Goal: Communication & Community: Participate in discussion

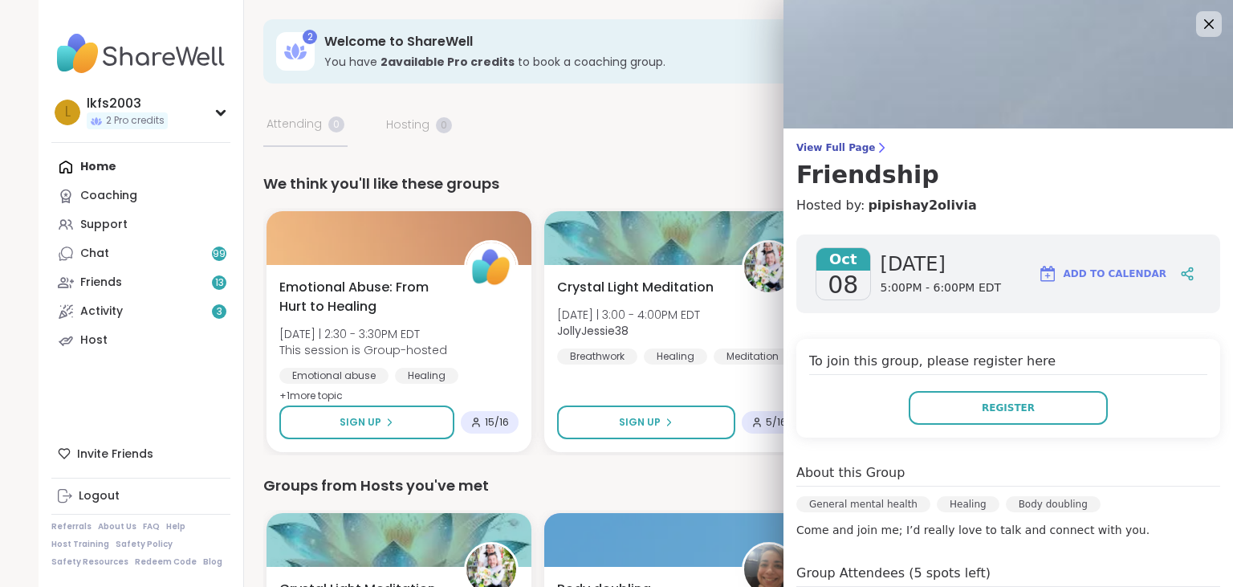
click at [1210, 27] on icon at bounding box center [1209, 23] width 19 height 19
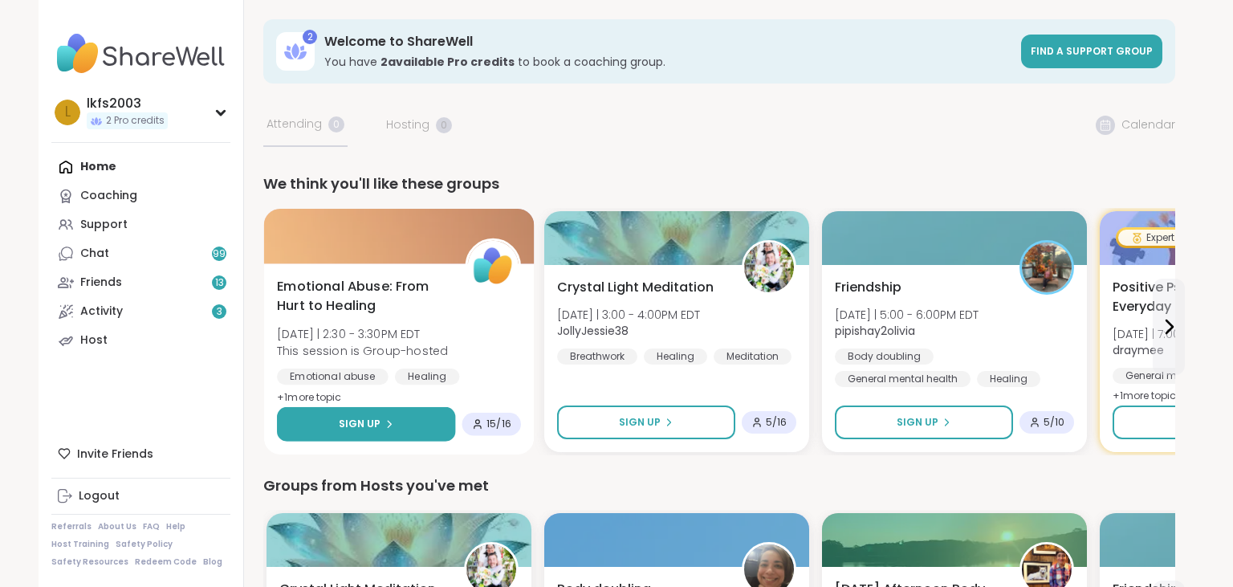
click at [414, 422] on button "Sign Up" at bounding box center [366, 424] width 178 height 35
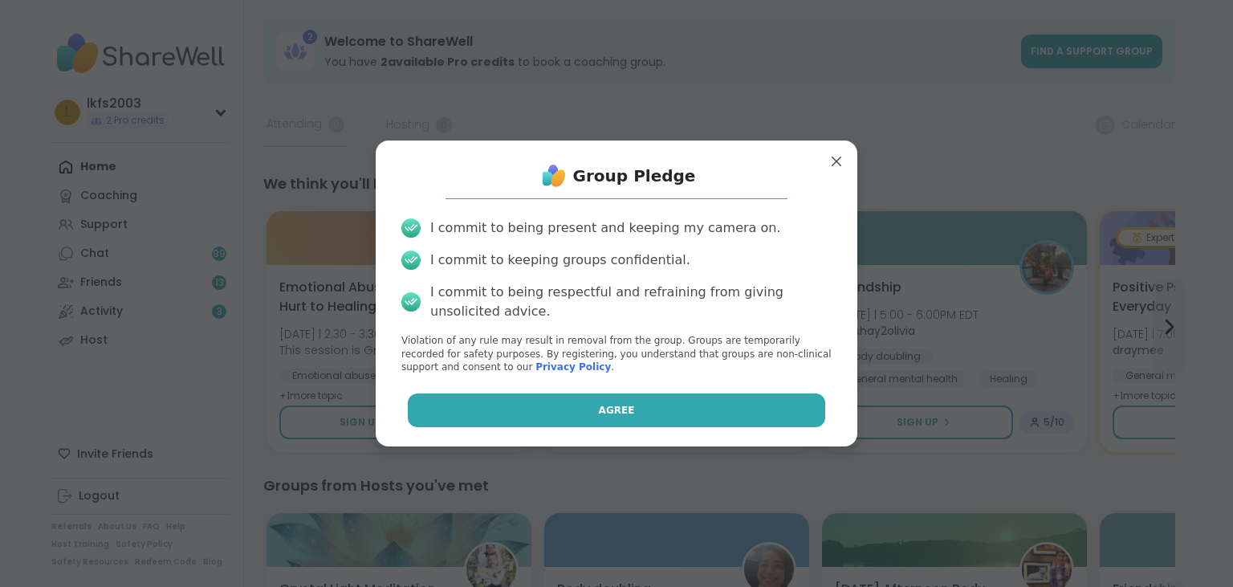
click at [495, 406] on button "Agree" at bounding box center [617, 410] width 418 height 34
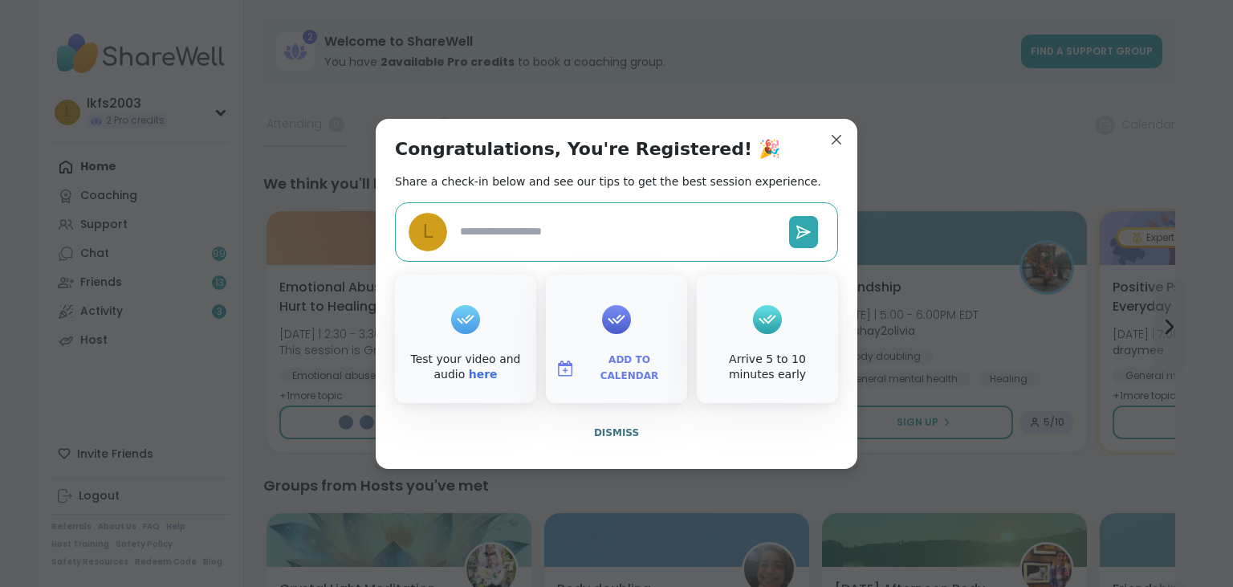
type textarea "*"
click at [545, 435] on button "Dismiss" at bounding box center [616, 433] width 443 height 34
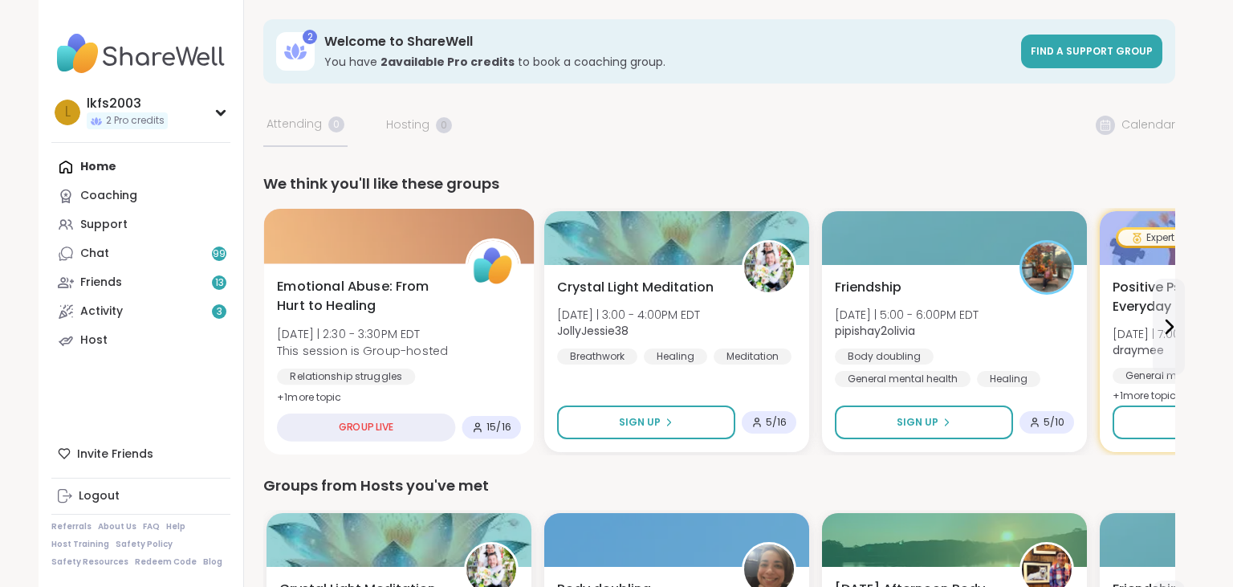
click at [414, 426] on div "GROUP LIVE" at bounding box center [366, 428] width 178 height 28
click at [410, 301] on span "Emotional Abuse: From Hurt to Healing" at bounding box center [362, 296] width 170 height 39
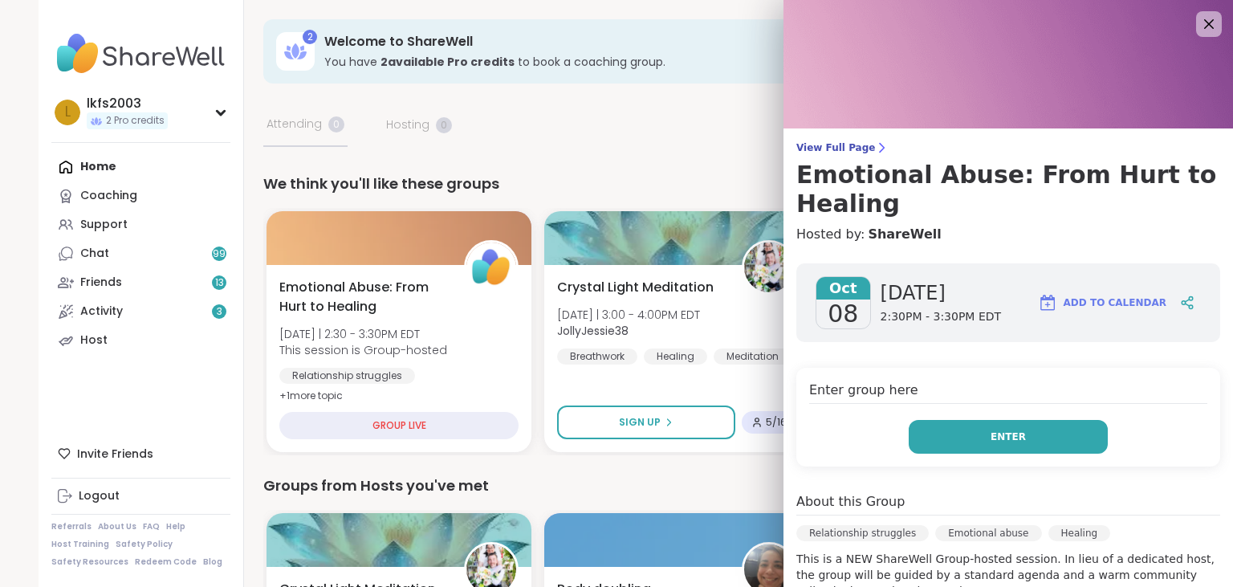
click at [942, 438] on button "Enter" at bounding box center [1008, 437] width 199 height 34
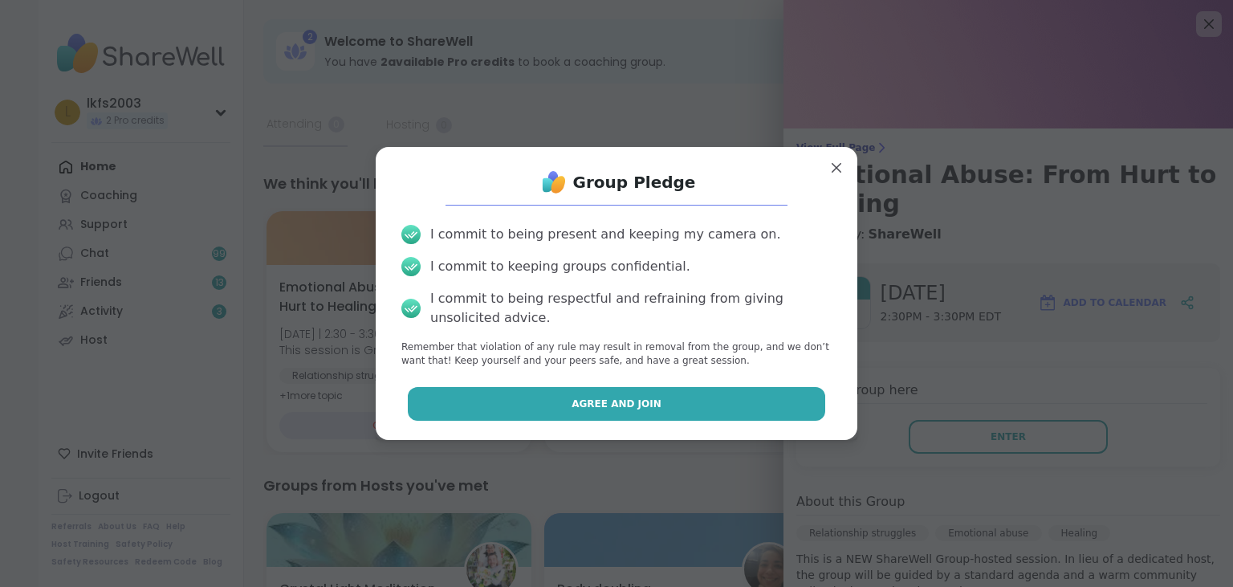
click at [783, 406] on button "Agree and Join" at bounding box center [617, 404] width 418 height 34
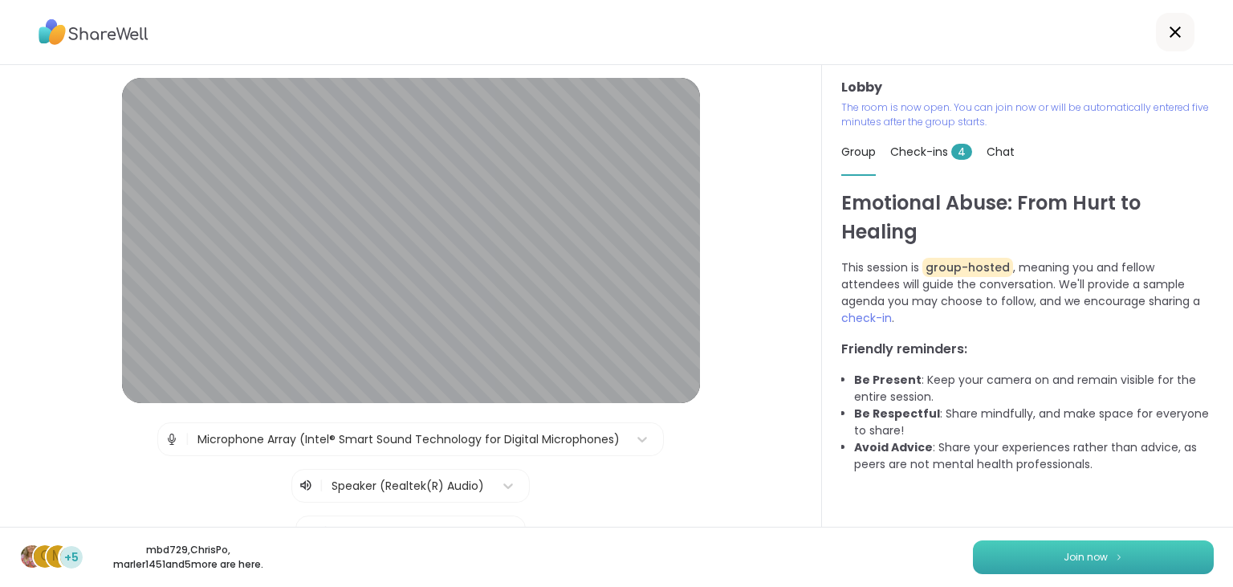
click at [1029, 560] on button "Join now" at bounding box center [1093, 557] width 241 height 34
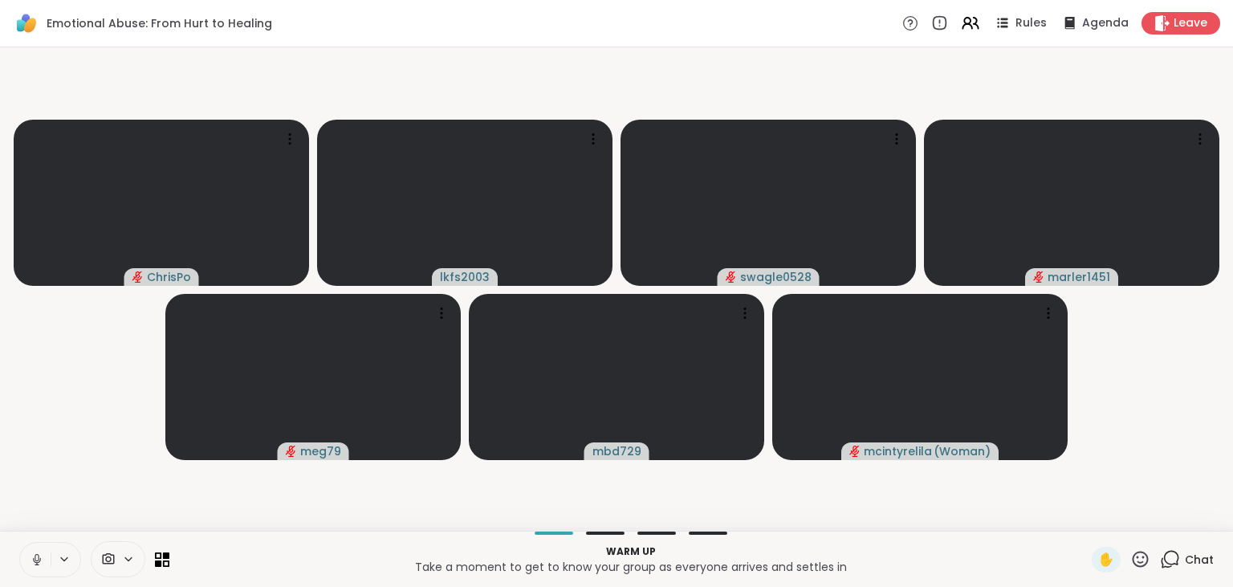
click at [36, 564] on icon at bounding box center [37, 559] width 14 height 14
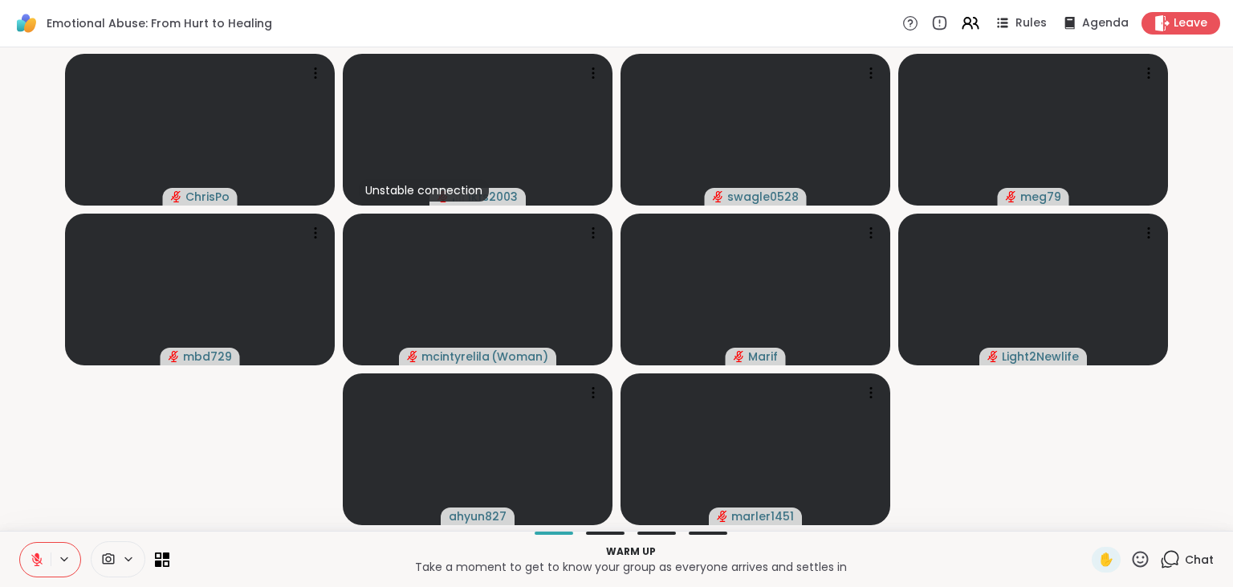
click at [1138, 554] on icon at bounding box center [1141, 559] width 16 height 16
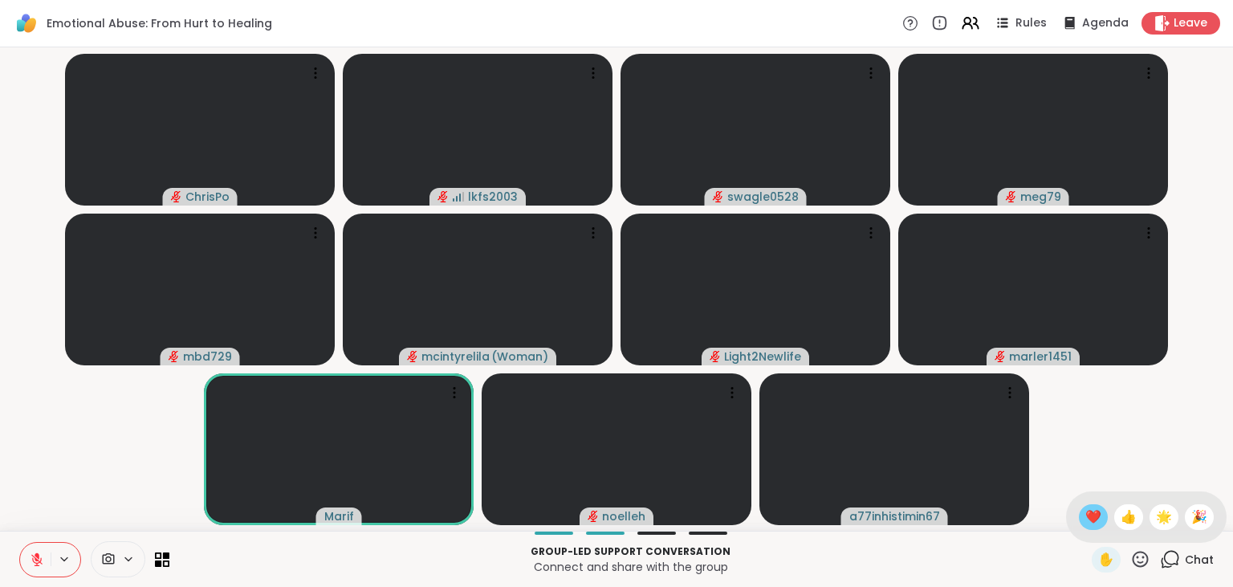
click at [1097, 515] on span "❤️" at bounding box center [1094, 516] width 16 height 19
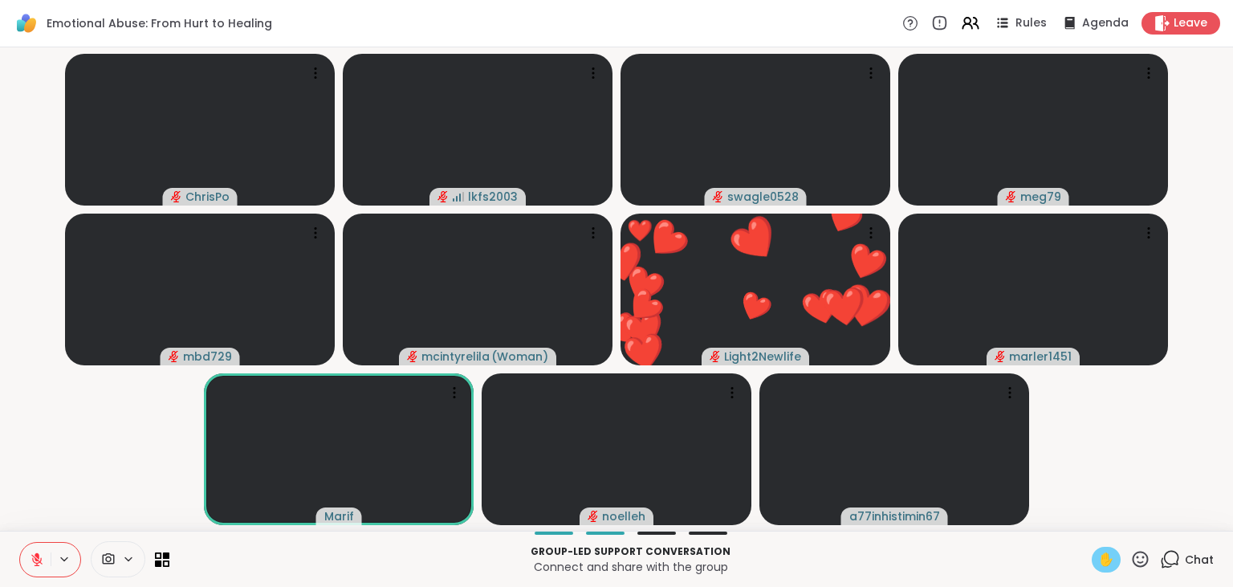
click at [1110, 559] on span "✋" at bounding box center [1106, 559] width 16 height 19
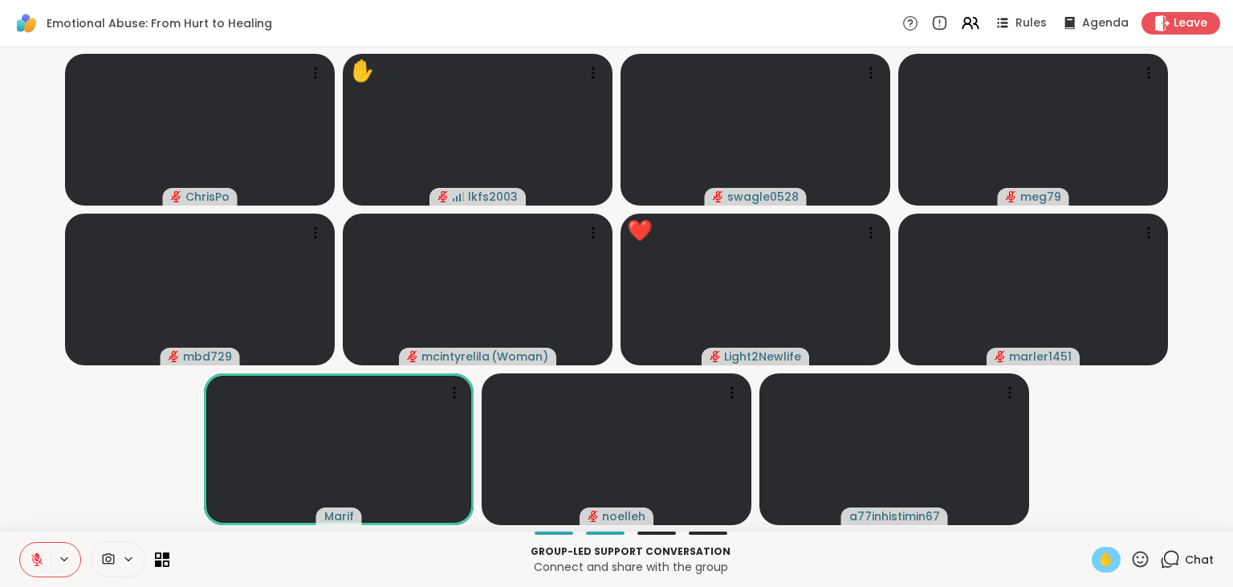
click at [1113, 564] on span "✋" at bounding box center [1106, 559] width 16 height 19
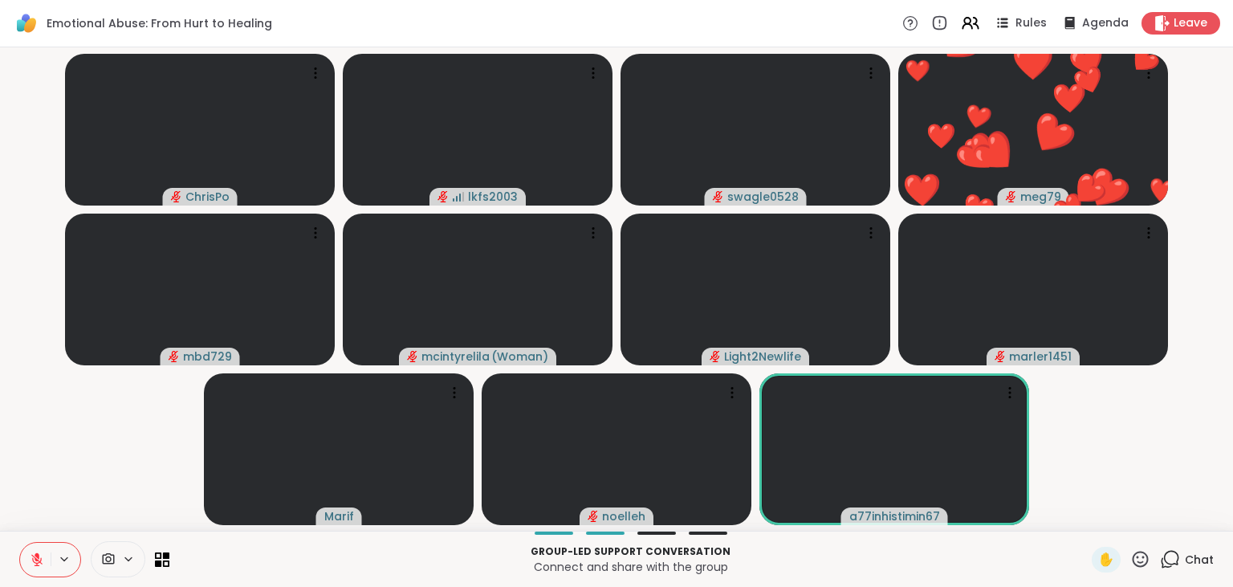
click at [1148, 556] on icon at bounding box center [1141, 559] width 16 height 16
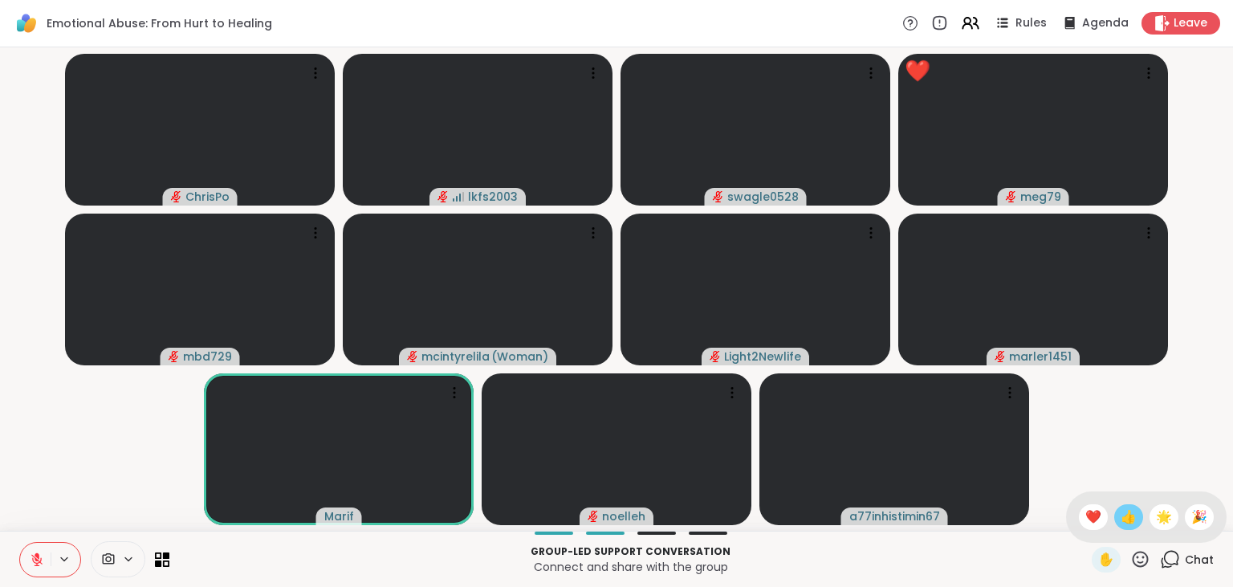
click at [1132, 520] on span "👍" at bounding box center [1129, 516] width 16 height 19
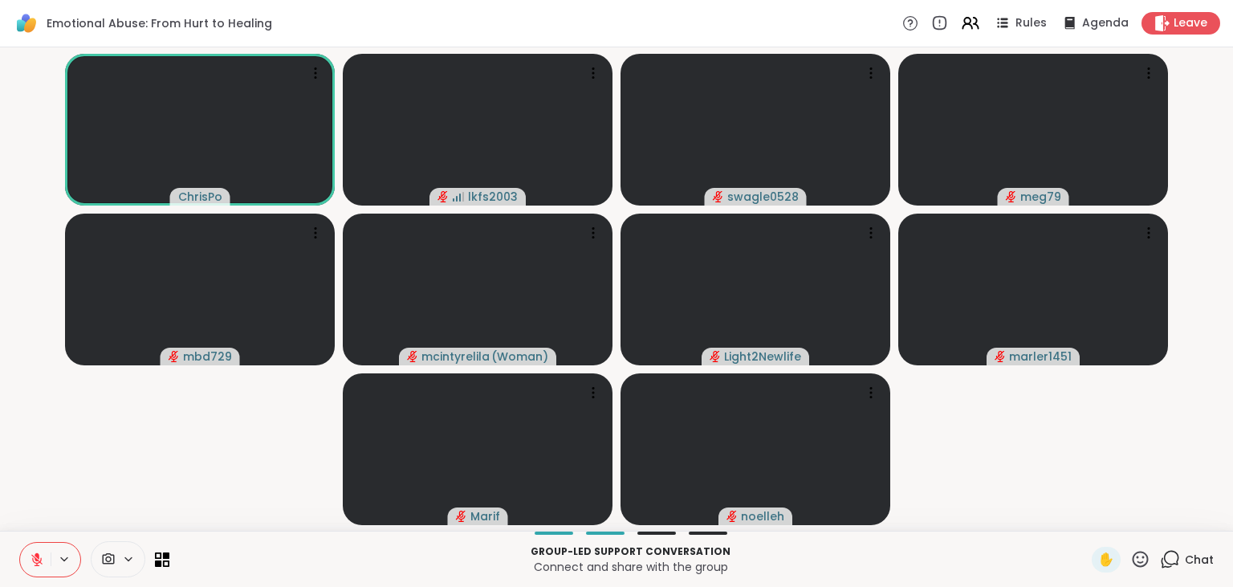
click at [1137, 566] on icon at bounding box center [1141, 559] width 16 height 16
click at [1116, 524] on div "👍" at bounding box center [1128, 517] width 29 height 26
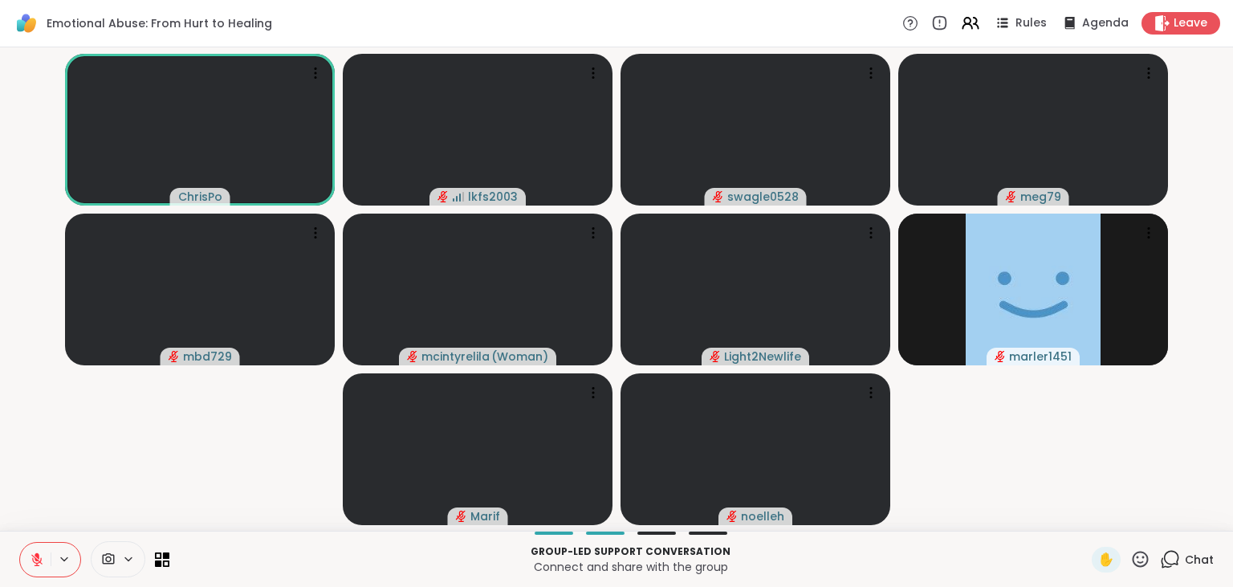
click at [1140, 559] on icon at bounding box center [1141, 559] width 20 height 20
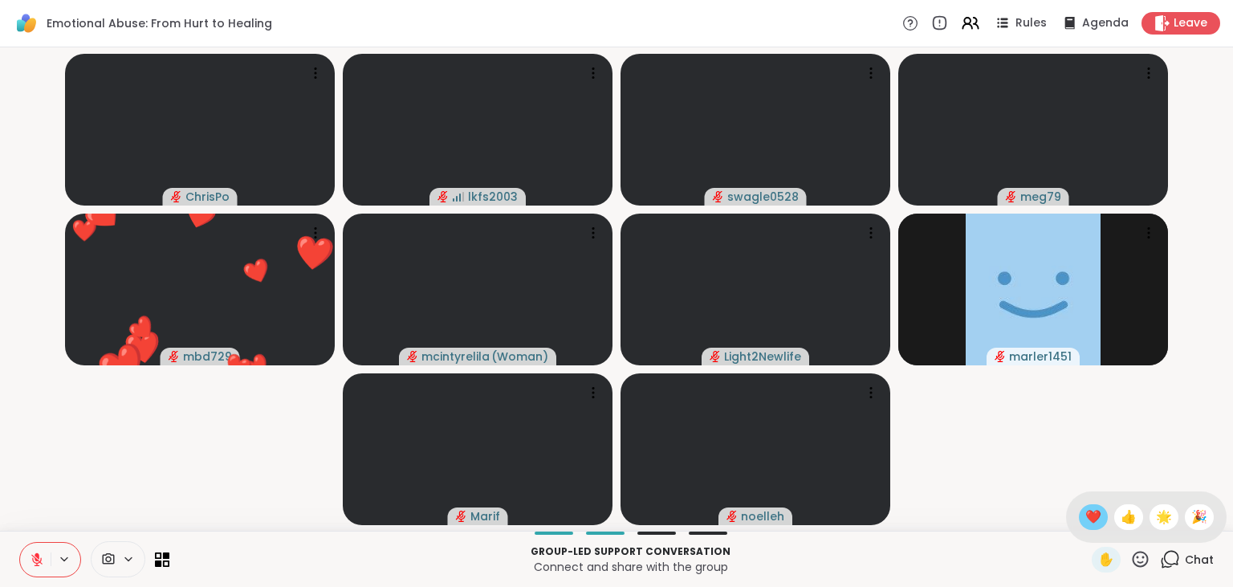
click at [1086, 517] on span "❤️" at bounding box center [1094, 516] width 16 height 19
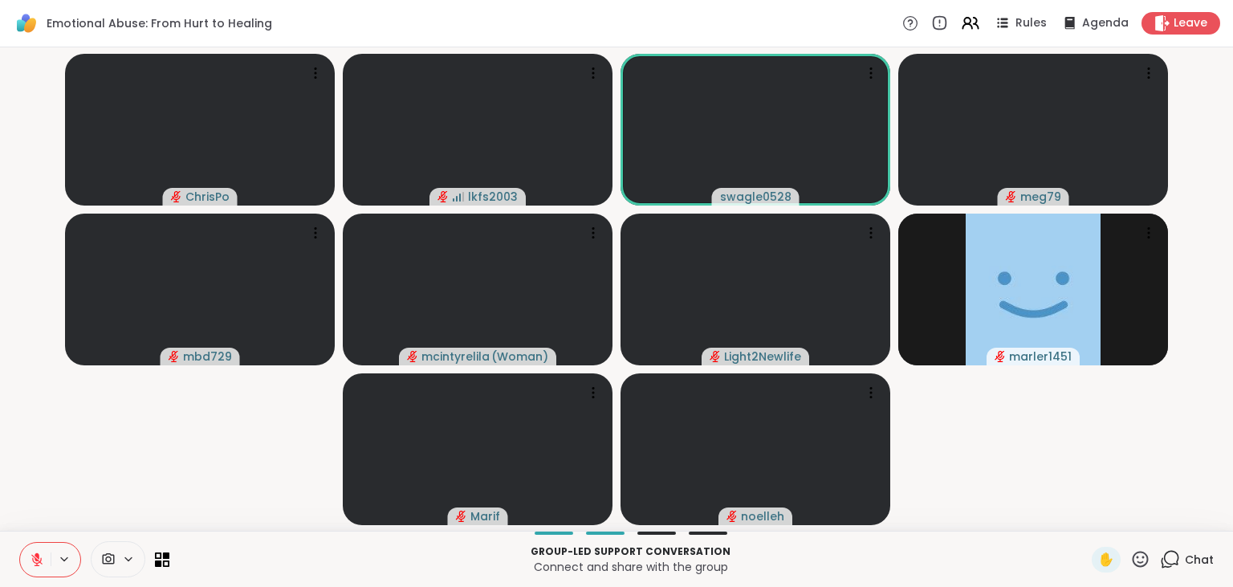
click at [1139, 556] on icon at bounding box center [1141, 559] width 20 height 20
click at [1091, 511] on span "❤️" at bounding box center [1094, 516] width 16 height 19
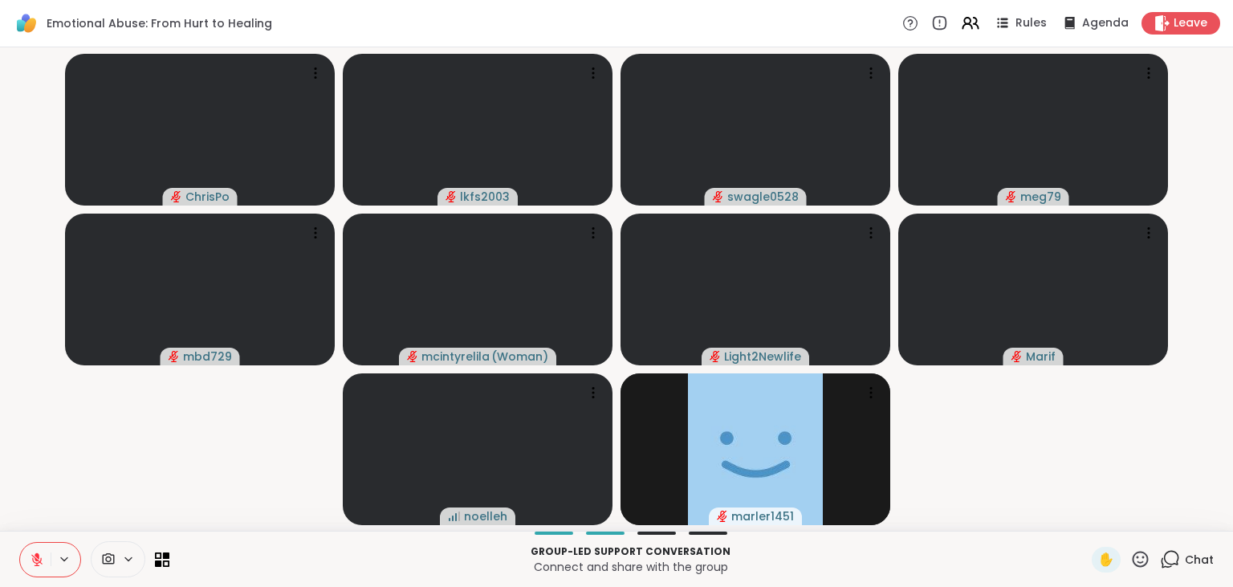
click at [1137, 564] on icon at bounding box center [1141, 559] width 20 height 20
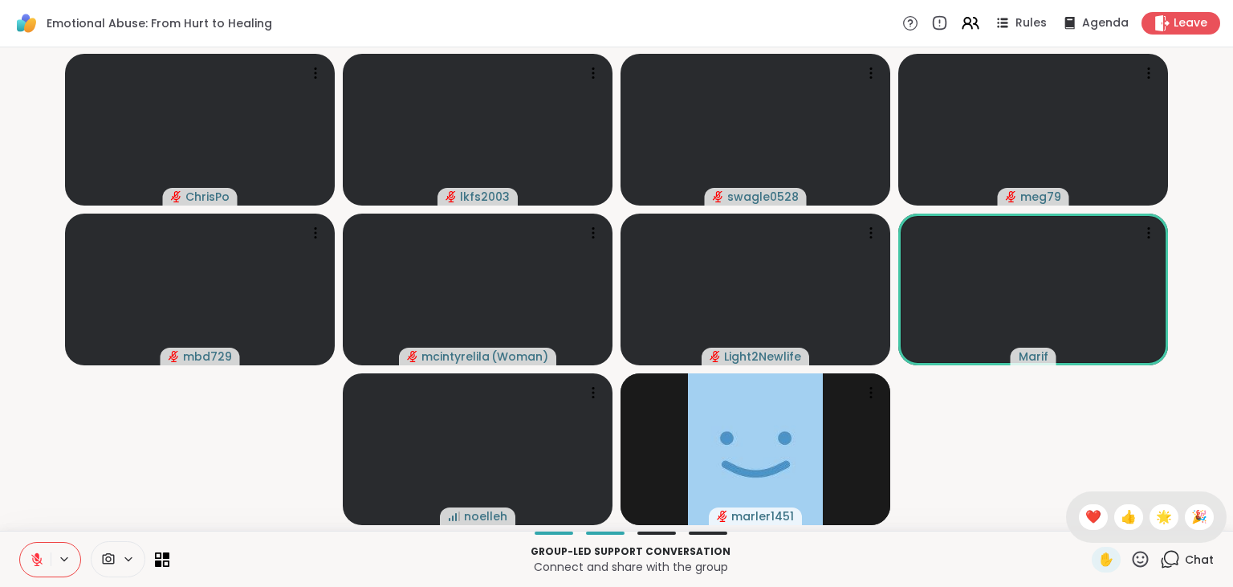
click at [37, 560] on icon at bounding box center [36, 559] width 11 height 11
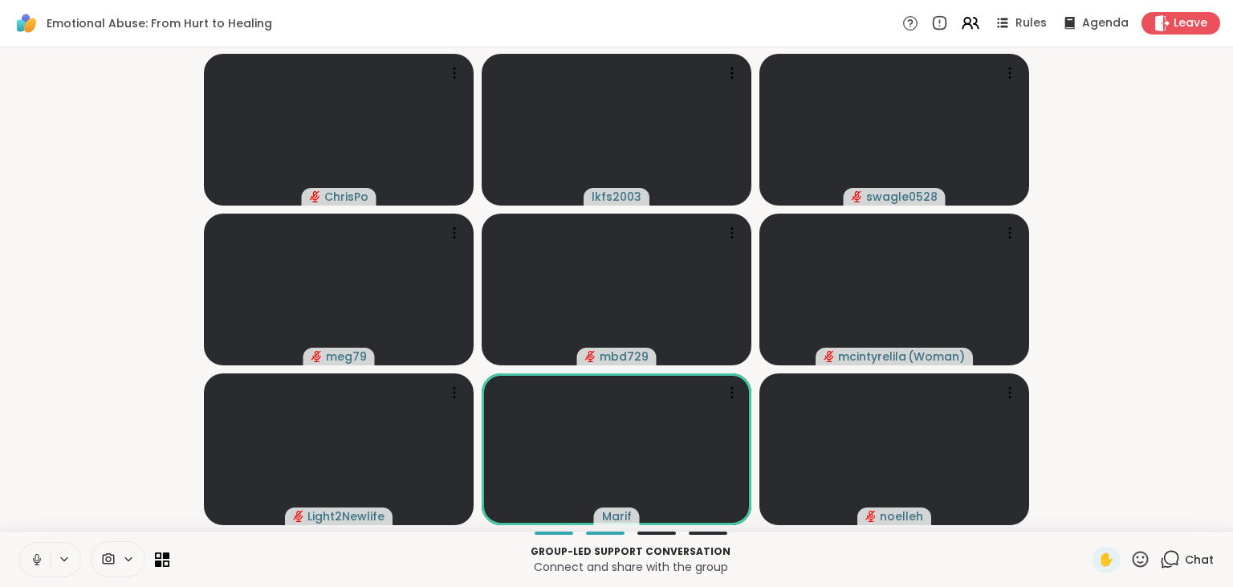
click at [35, 567] on button at bounding box center [35, 560] width 31 height 34
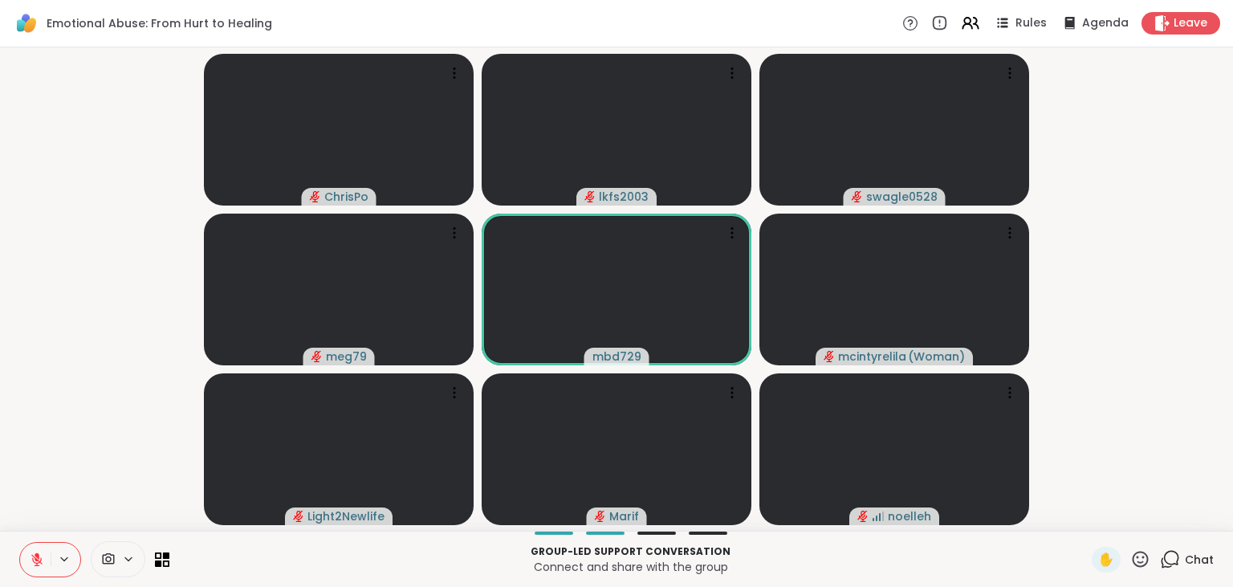
click at [1151, 555] on div "✋ Chat" at bounding box center [1153, 560] width 122 height 26
click at [1142, 555] on icon at bounding box center [1141, 559] width 20 height 20
click at [1090, 519] on span "❤️" at bounding box center [1094, 516] width 16 height 19
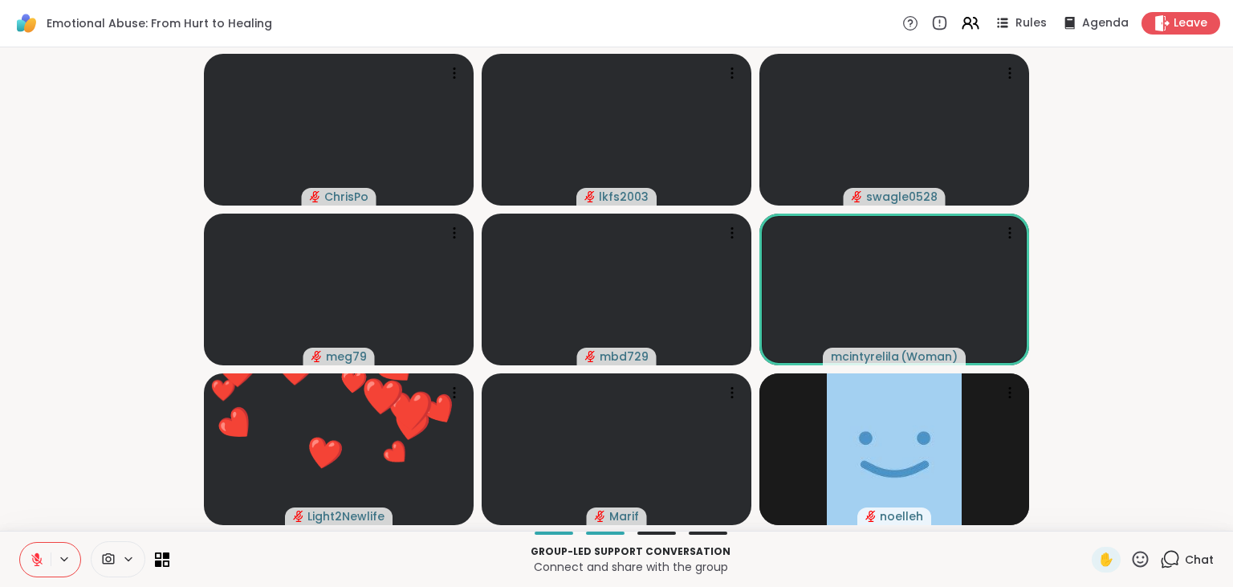
click at [1143, 564] on icon at bounding box center [1141, 559] width 20 height 20
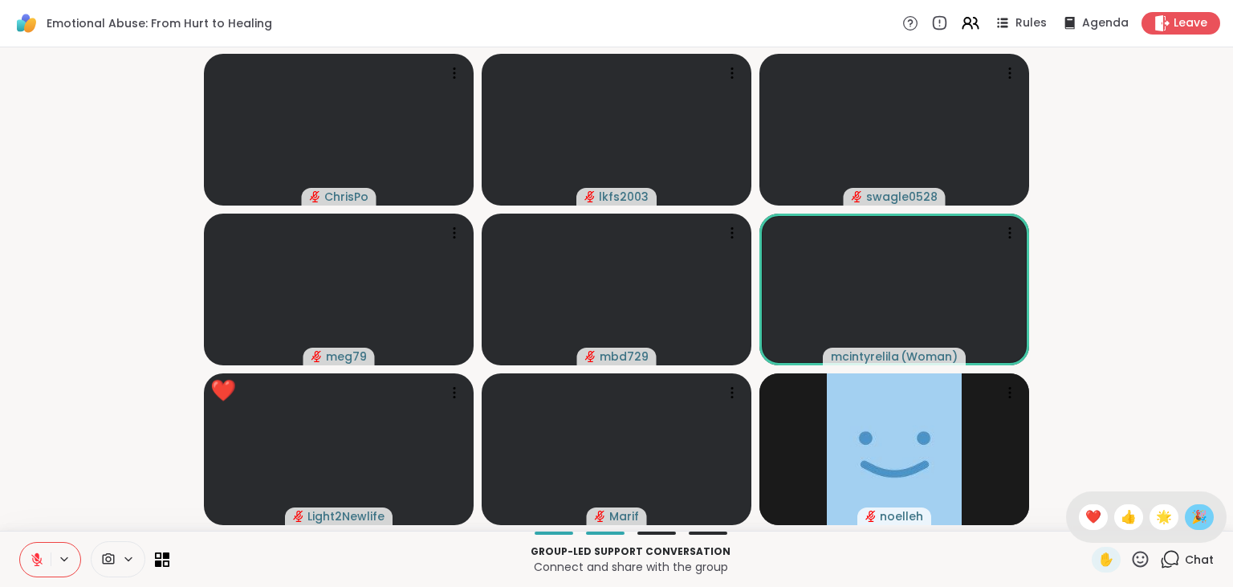
click at [1196, 507] on div "🎉" at bounding box center [1199, 517] width 29 height 26
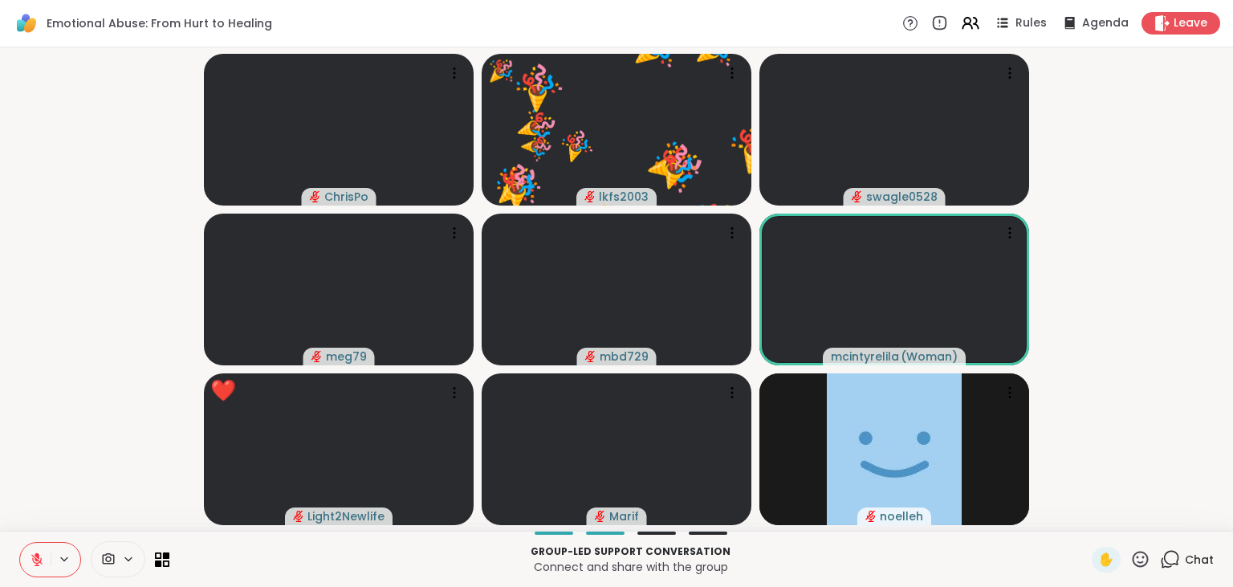
click at [1196, 507] on video-player-container "ChrisPo 🎉 lkfs2003 🎉 🎉 🎉 🎉 🎉 🎉 🎉 🎉 🎉 🎉 🎉 🎉 🎉 🎉 🎉 🎉 🎉 🎉 swagle0528 meg79 mbd729 …" at bounding box center [617, 289] width 1214 height 471
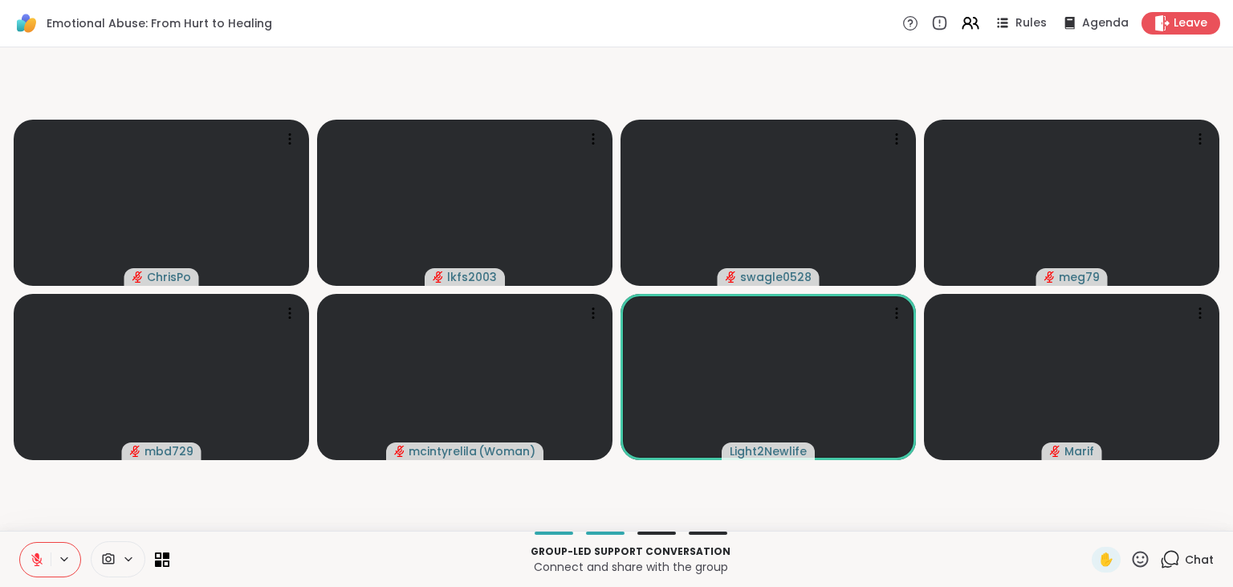
click at [1148, 561] on icon at bounding box center [1141, 559] width 20 height 20
click at [1129, 512] on span "👍" at bounding box center [1129, 516] width 16 height 19
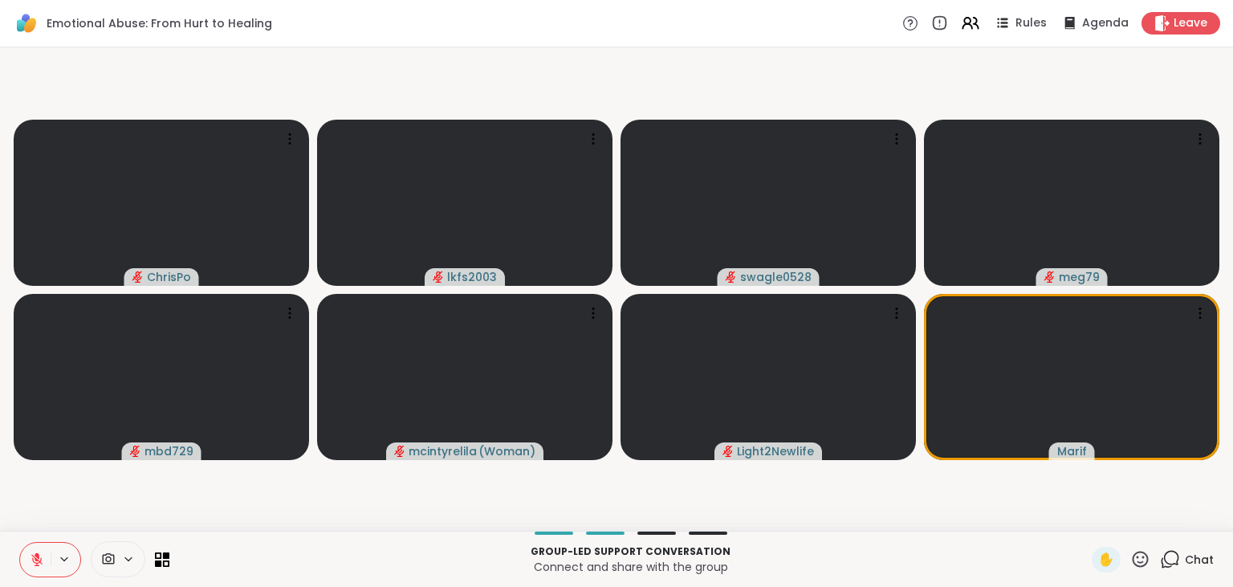
click at [1133, 552] on icon at bounding box center [1141, 559] width 20 height 20
click at [1092, 510] on span "❤️" at bounding box center [1094, 516] width 16 height 19
click at [1143, 560] on icon at bounding box center [1141, 559] width 20 height 20
click at [1102, 513] on div "❤️" at bounding box center [1093, 517] width 29 height 26
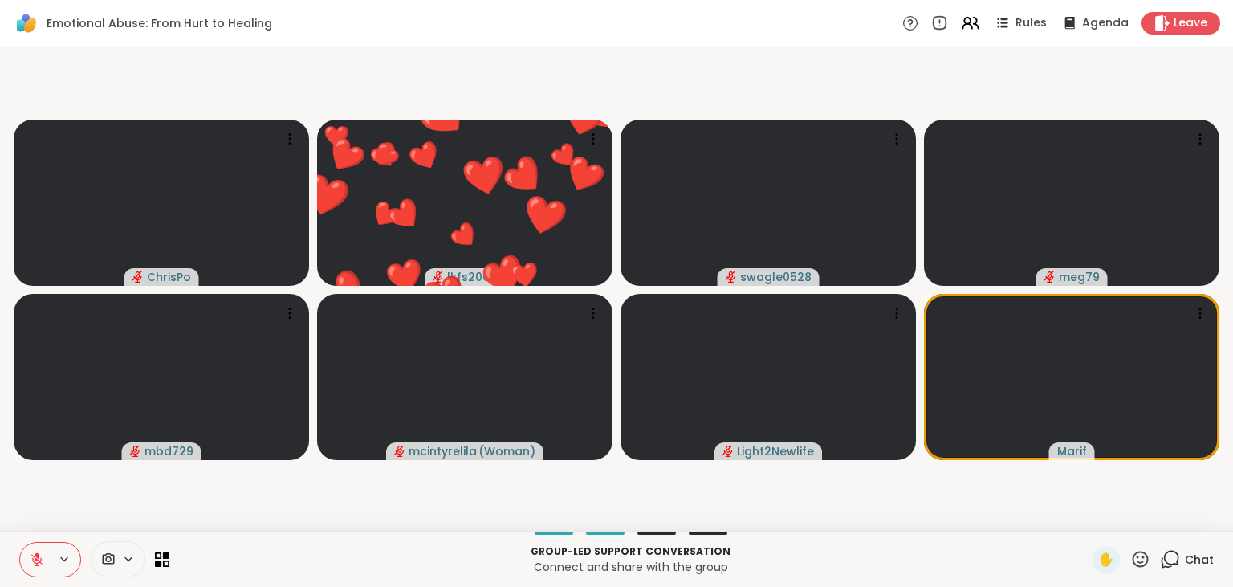
click at [1143, 554] on icon at bounding box center [1141, 559] width 20 height 20
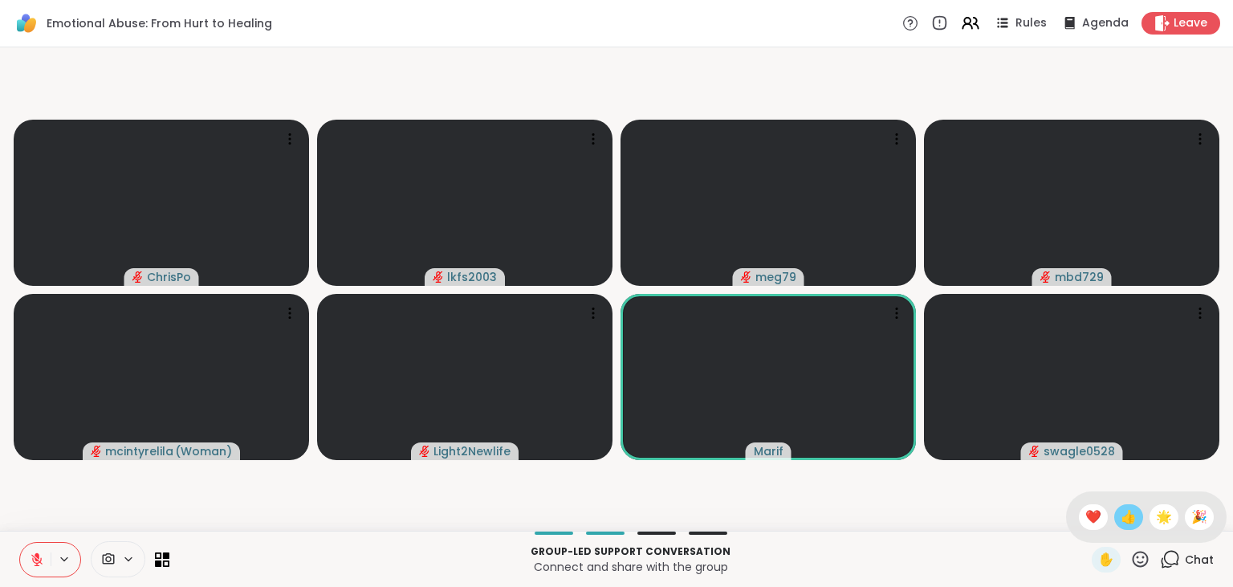
click at [1123, 516] on span "👍" at bounding box center [1129, 516] width 16 height 19
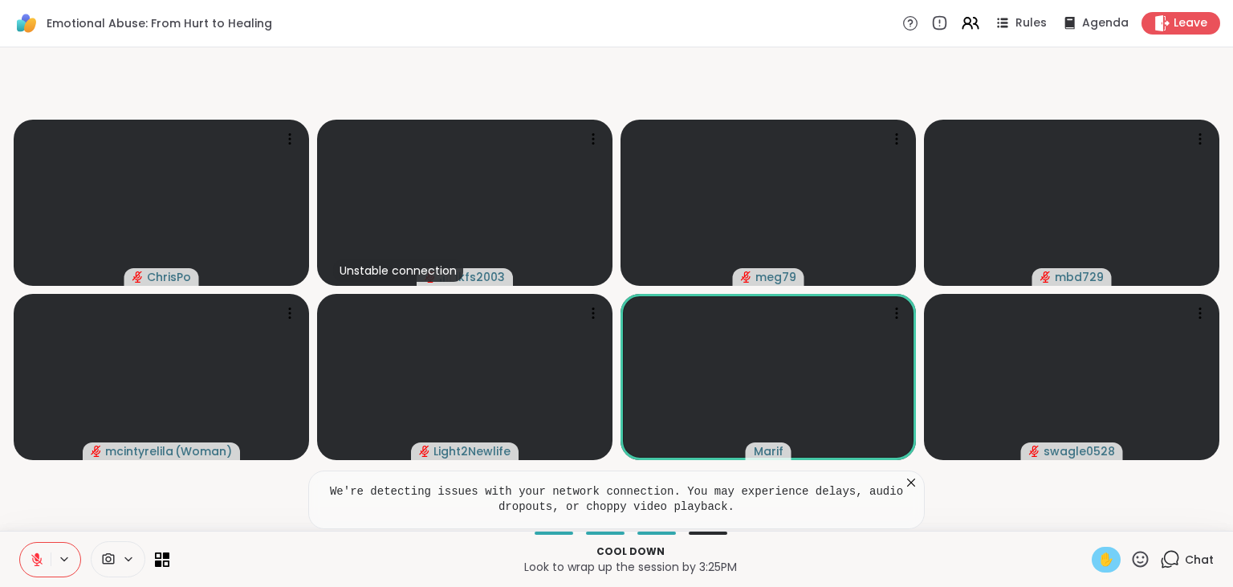
click at [1114, 554] on span "✋" at bounding box center [1106, 559] width 16 height 19
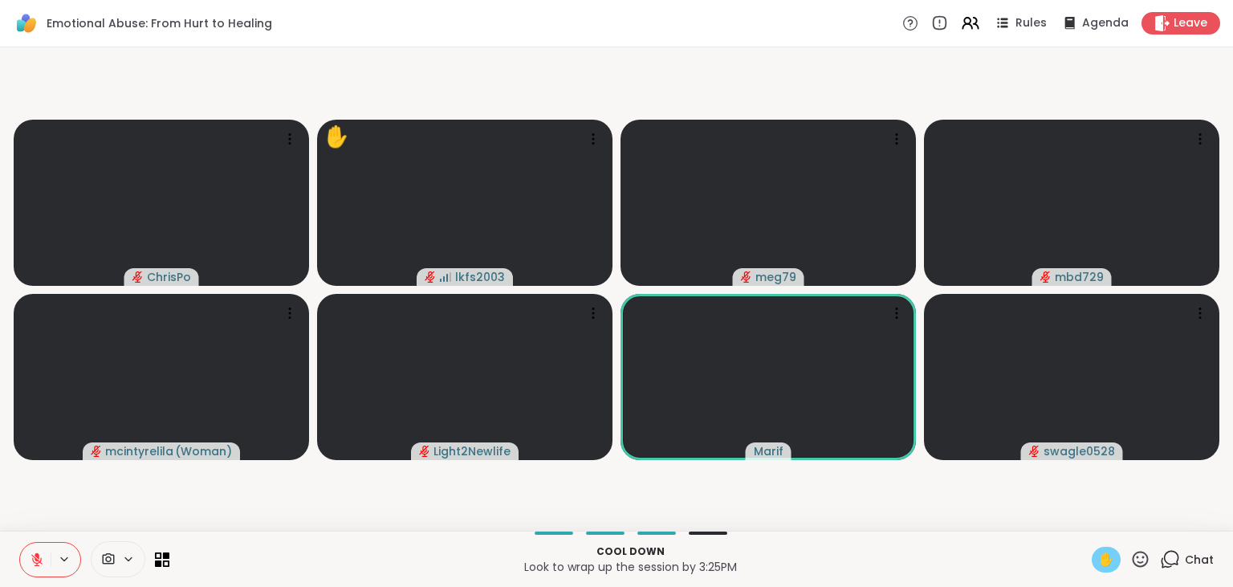
click at [943, 514] on video-player-container "ChrisPo ✋ lkfs2003 meg79 mbd729 mcintyrelila ( Woman ) Light2Newlife Marif swag…" at bounding box center [617, 289] width 1214 height 471
click at [1101, 563] on span "✋" at bounding box center [1106, 559] width 16 height 19
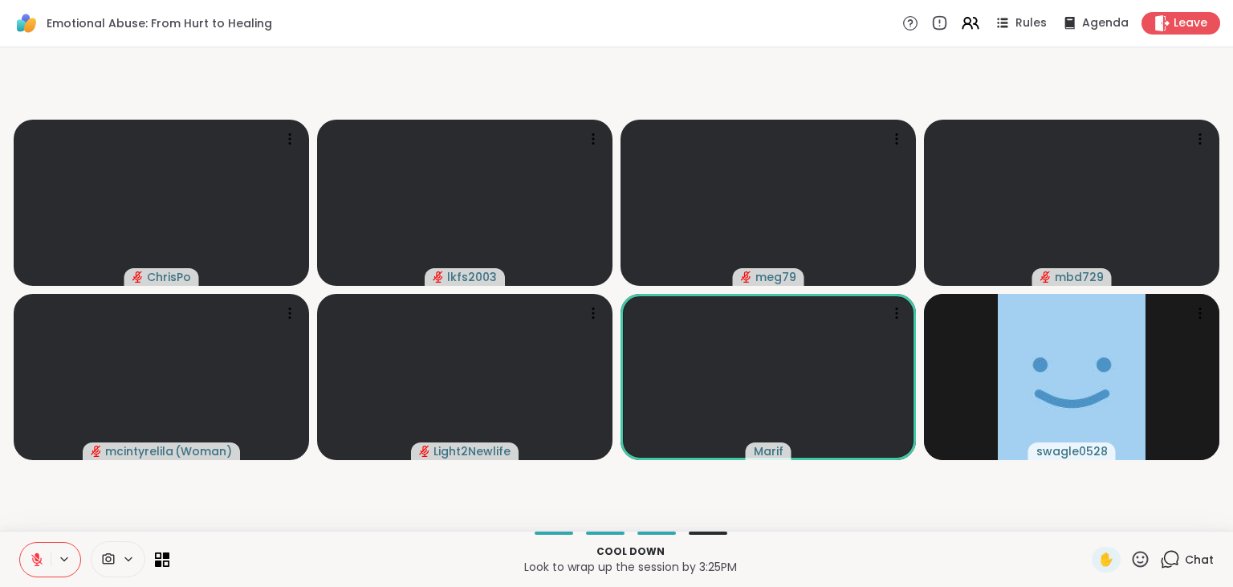
click at [1146, 557] on icon at bounding box center [1141, 559] width 20 height 20
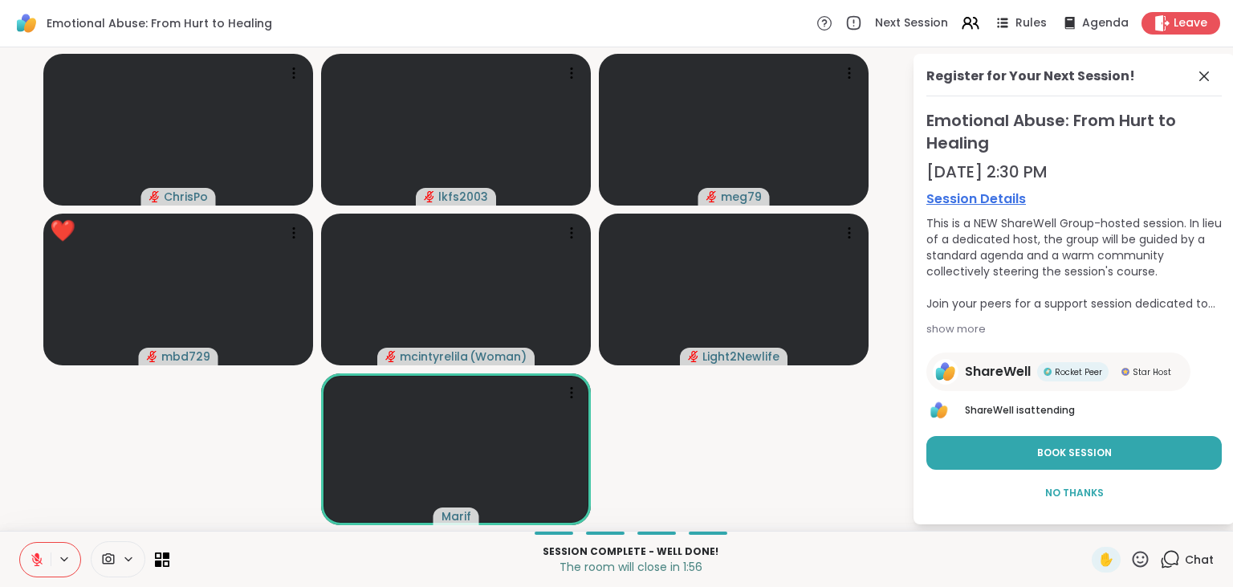
click at [37, 561] on icon at bounding box center [37, 559] width 14 height 14
click at [1100, 560] on span "✋" at bounding box center [1106, 559] width 16 height 19
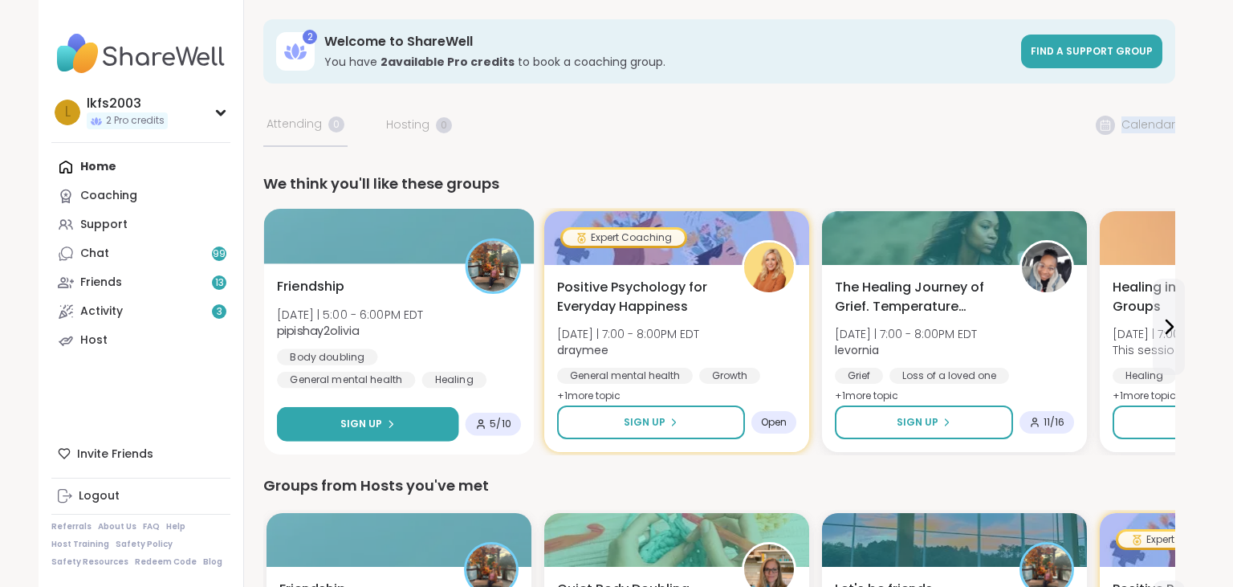
click at [405, 418] on button "Sign Up" at bounding box center [367, 424] width 181 height 35
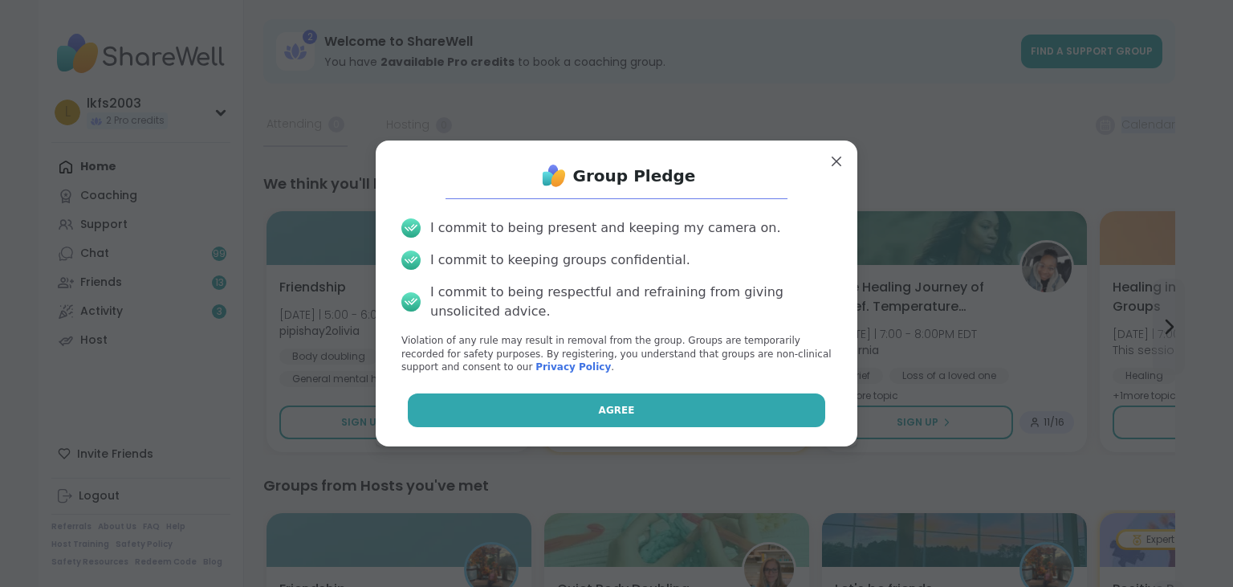
click at [522, 410] on button "Agree" at bounding box center [617, 410] width 418 height 34
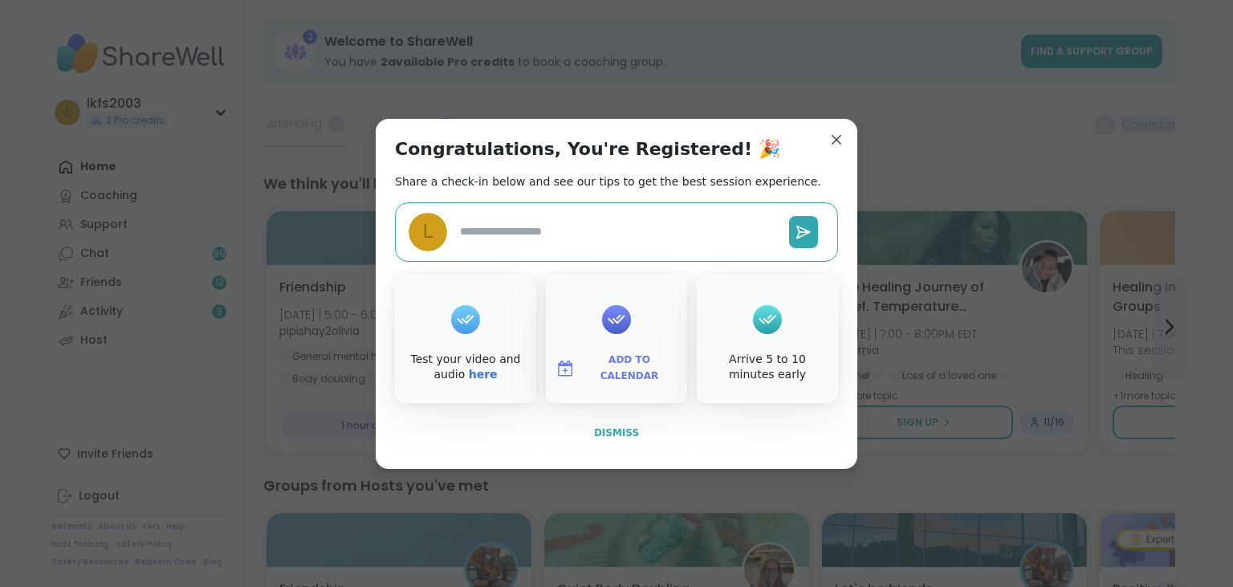
click at [572, 434] on button "Dismiss" at bounding box center [616, 433] width 443 height 34
type textarea "*"
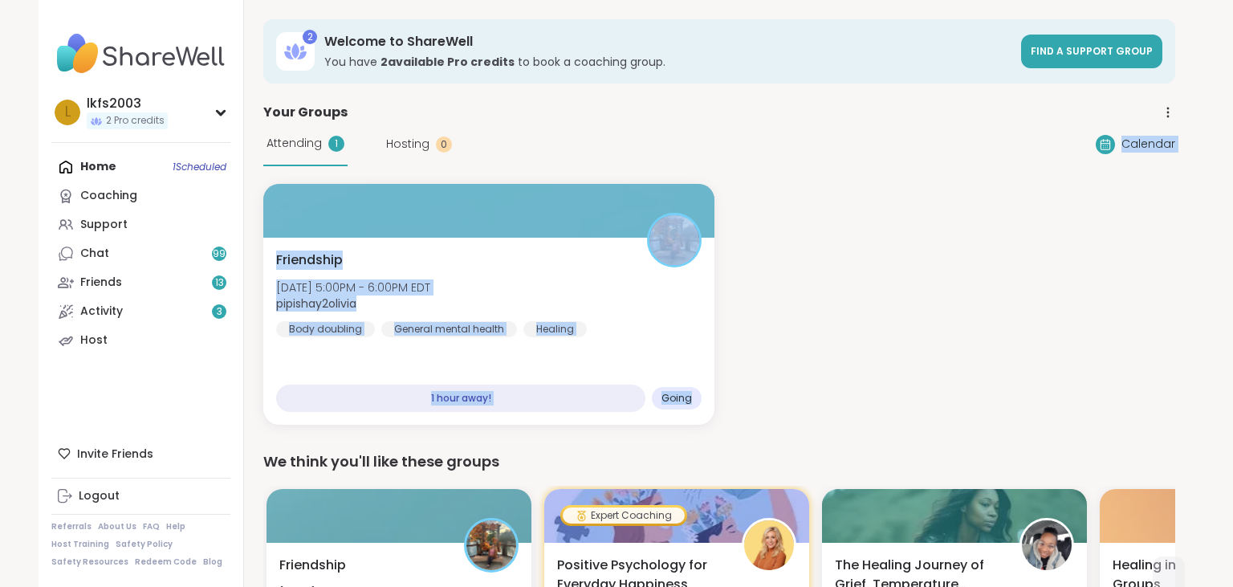
click at [843, 397] on div "Friendship Wed, Oct 08 | 5:00PM - 6:00PM EDT pipishay2olivia Body doubling Gene…" at bounding box center [719, 304] width 912 height 241
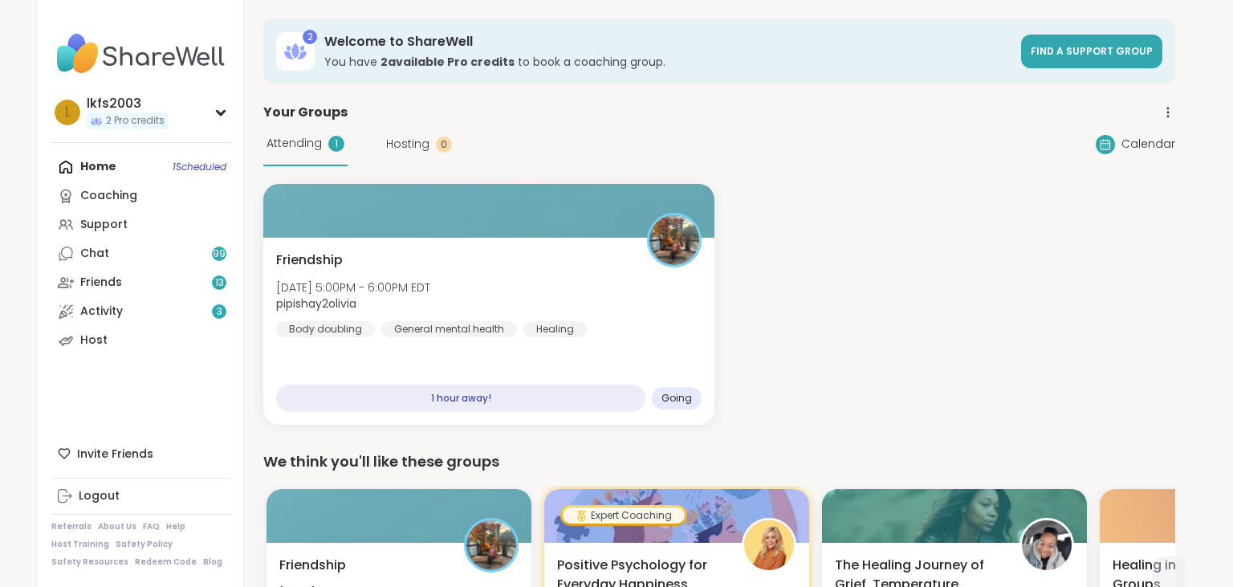
click at [885, 332] on div "Friendship Wed, Oct 08 | 5:00PM - 6:00PM EDT pipishay2olivia Body doubling Gene…" at bounding box center [719, 304] width 912 height 241
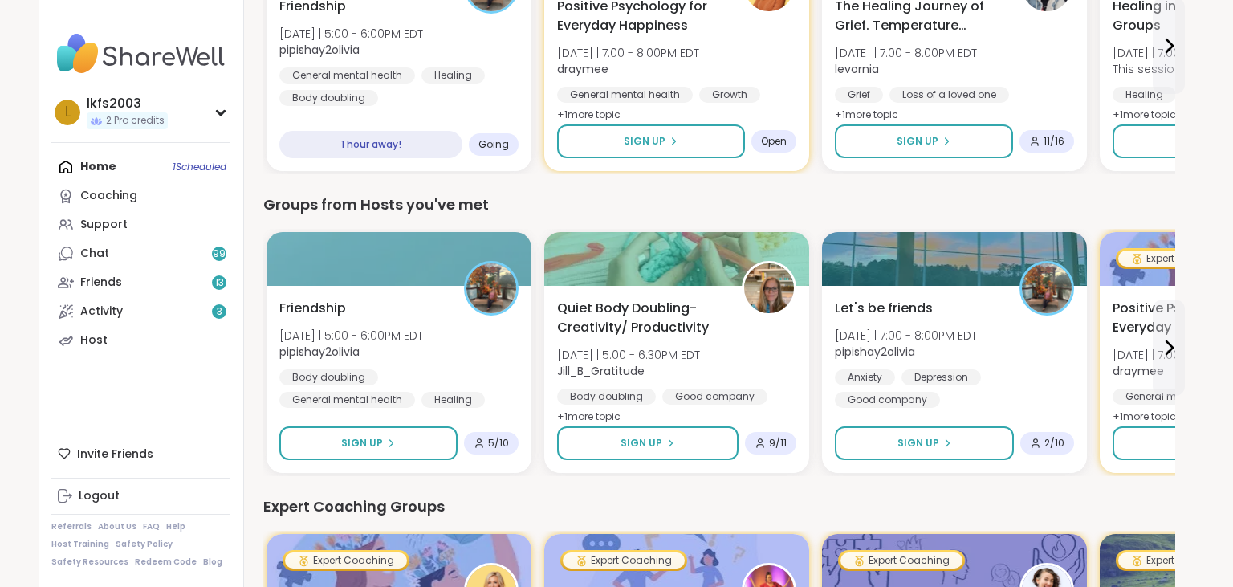
scroll to position [1118, 0]
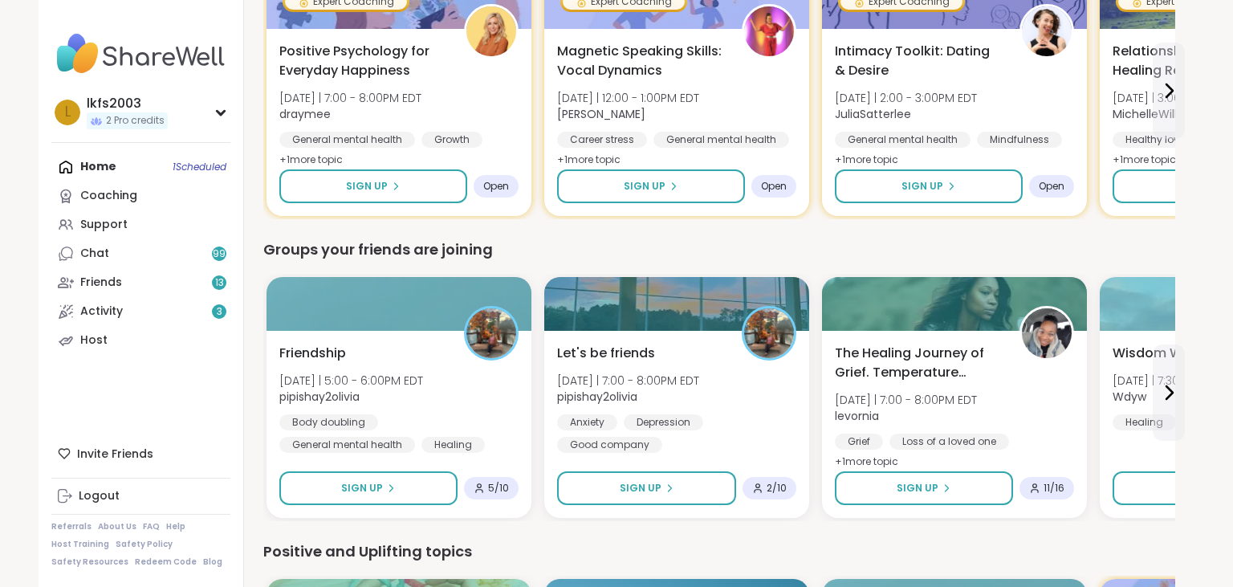
click at [1223, 542] on div "lkfs2003 2 Pro credits l lkfs2003 2 Pro credits Profile Membership Settings Hel…" at bounding box center [616, 189] width 1233 height 2614
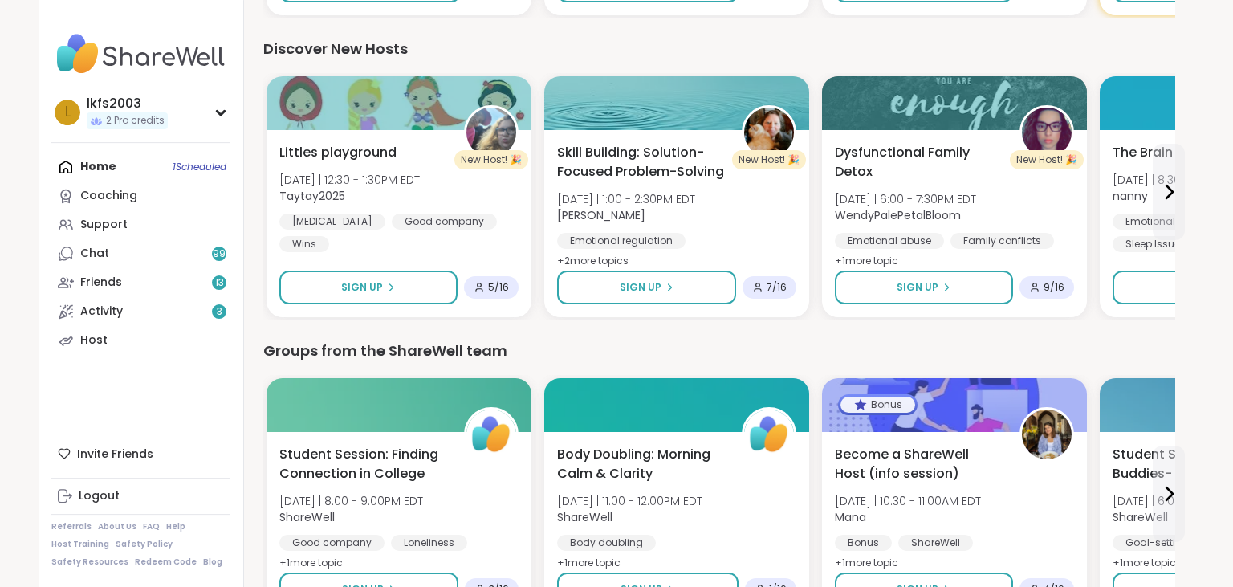
scroll to position [1966, 0]
